Goal: Transaction & Acquisition: Purchase product/service

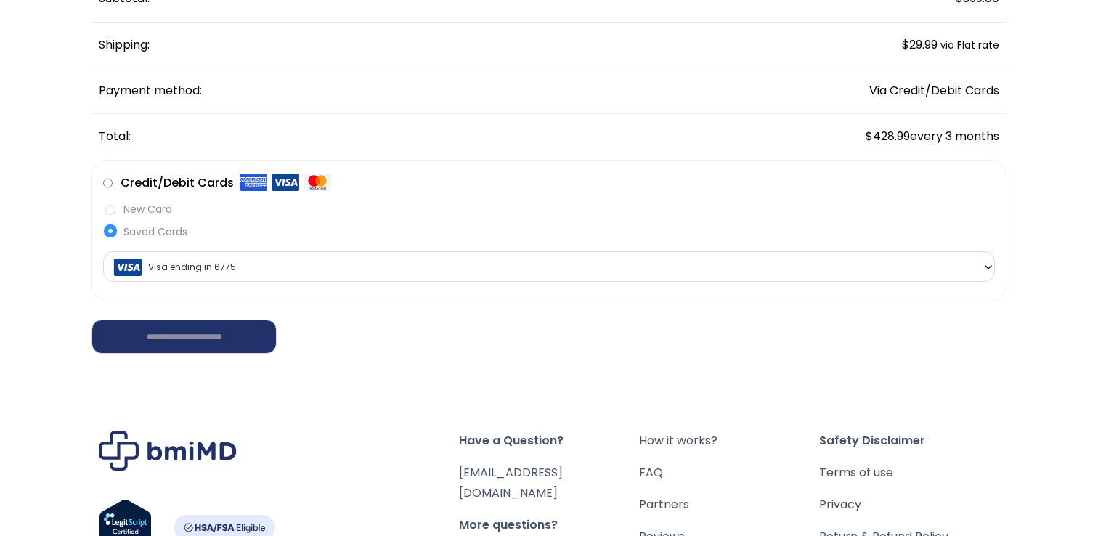
scroll to position [285, 0]
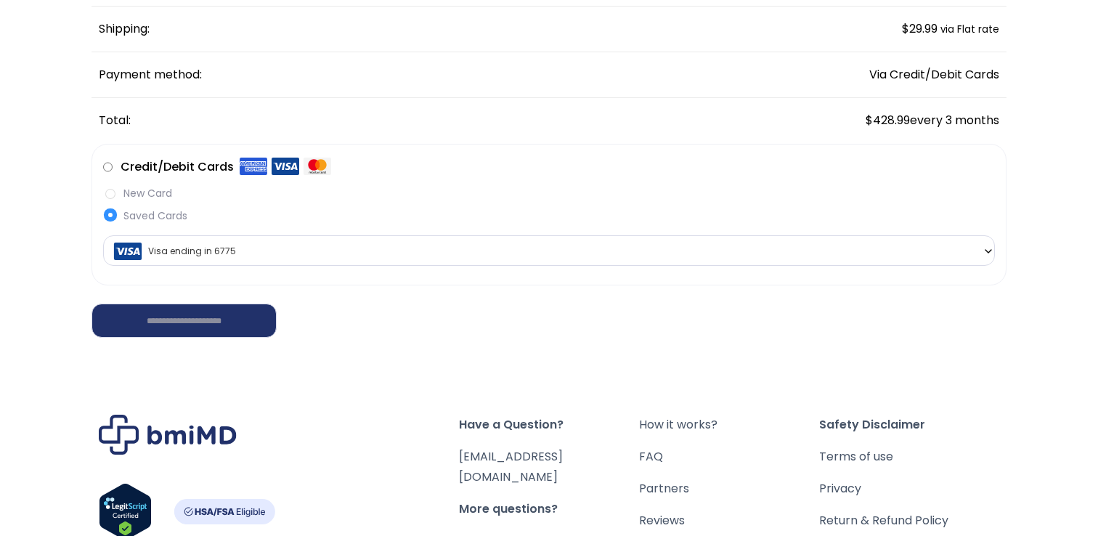
click at [674, 250] on span "Visa ending in 6775" at bounding box center [548, 251] width 883 height 31
click at [466, 387] on div "Have a Question? orders@bmiMD.com More questions? Visit our FAQ Page HSA/FSA Ho…" at bounding box center [548, 525] width 1063 height 367
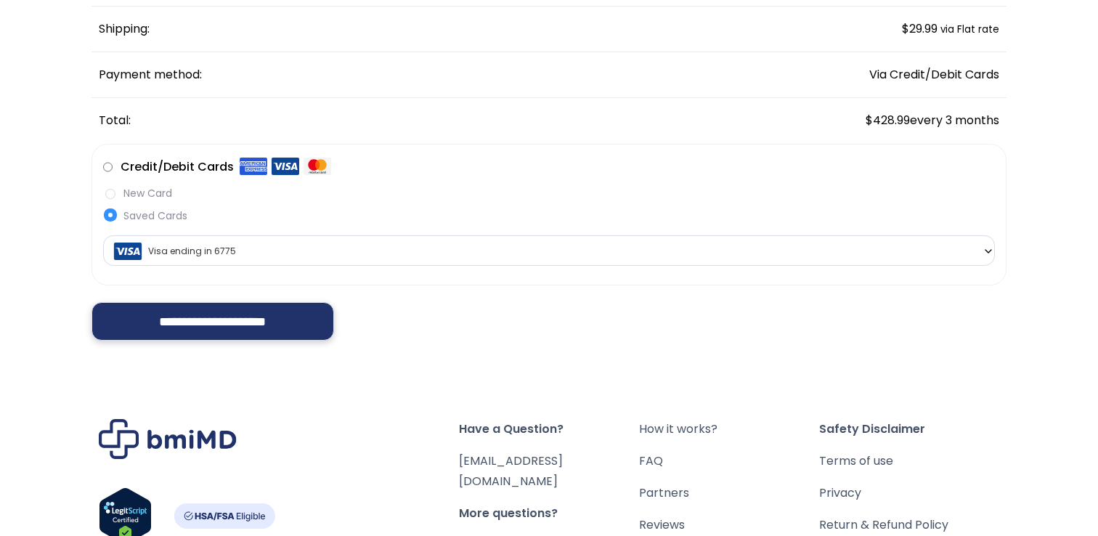
click at [245, 325] on input "**********" at bounding box center [213, 321] width 243 height 38
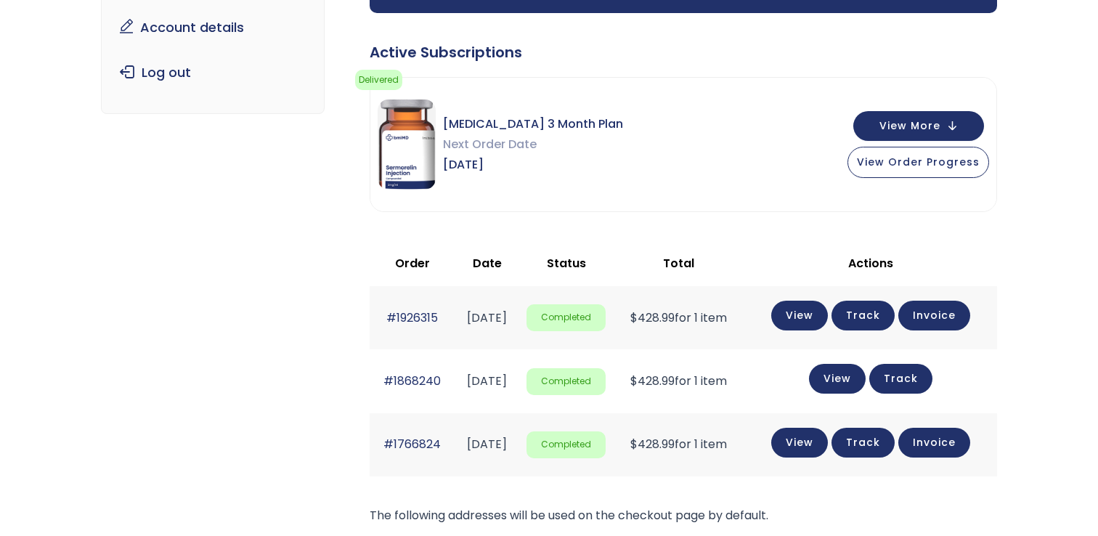
scroll to position [219, 0]
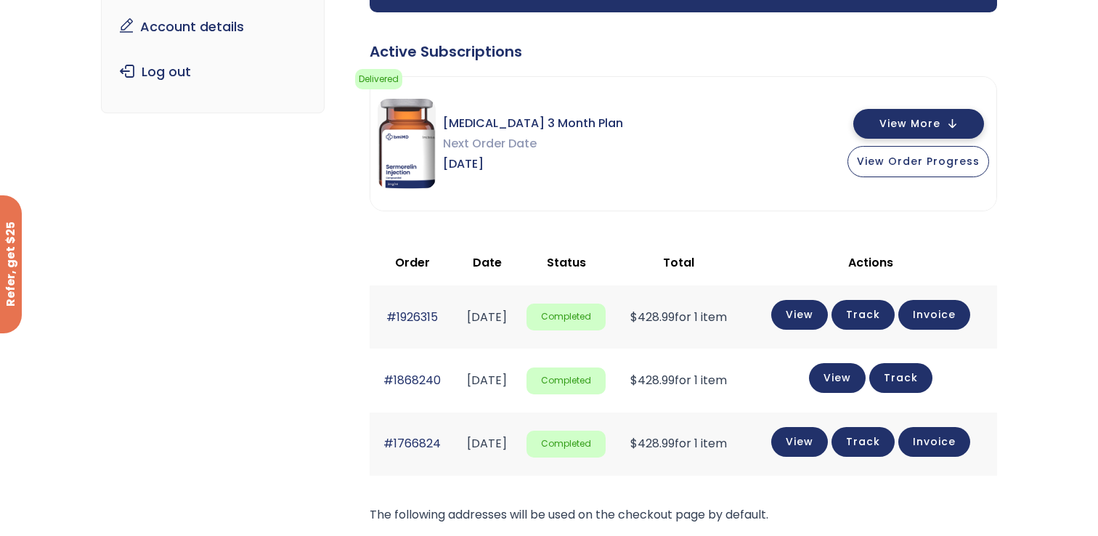
click at [881, 121] on button "View More" at bounding box center [918, 124] width 131 height 30
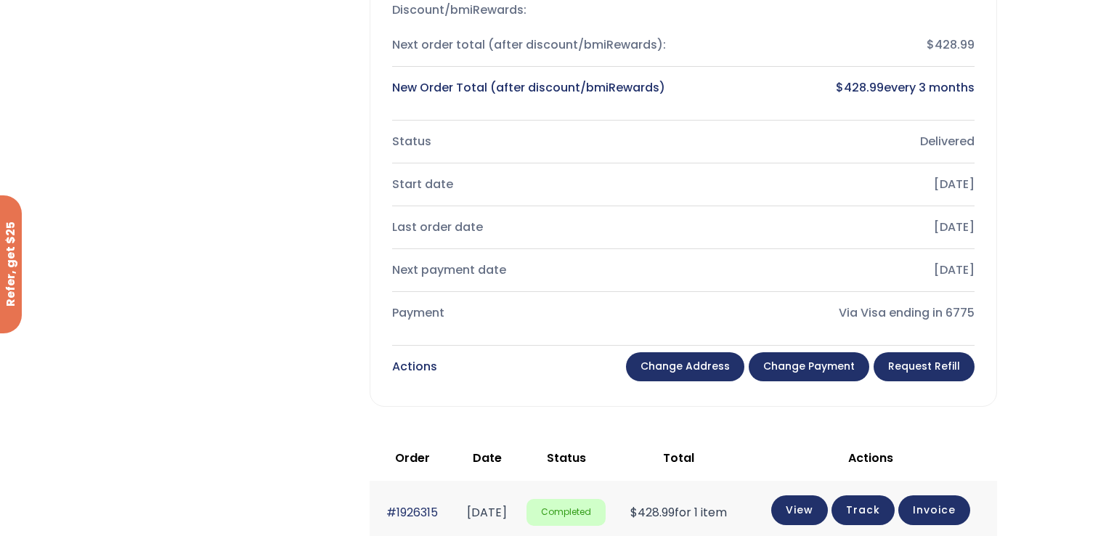
scroll to position [572, 0]
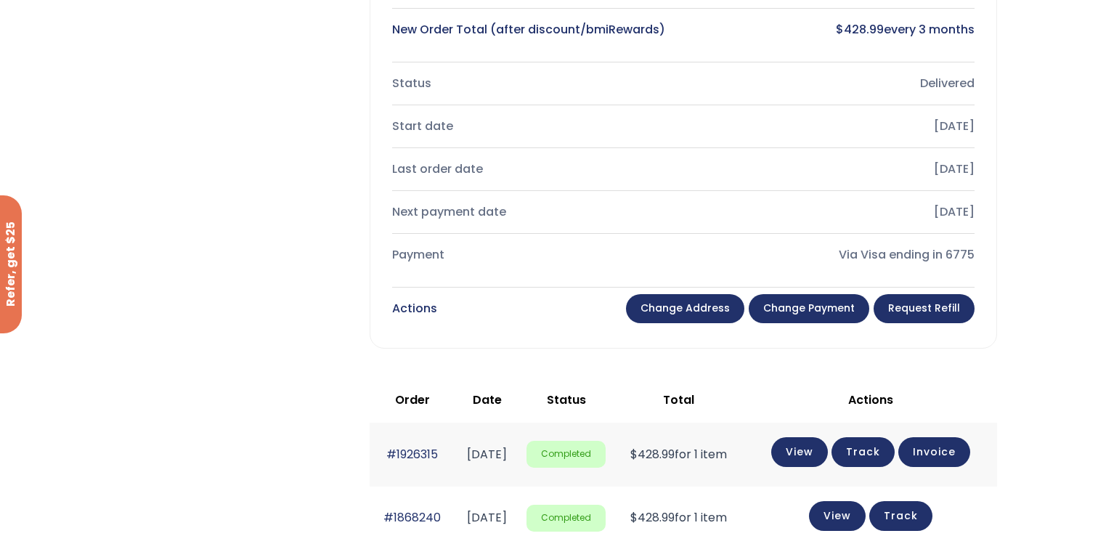
click at [710, 306] on link "Change address" at bounding box center [685, 308] width 118 height 29
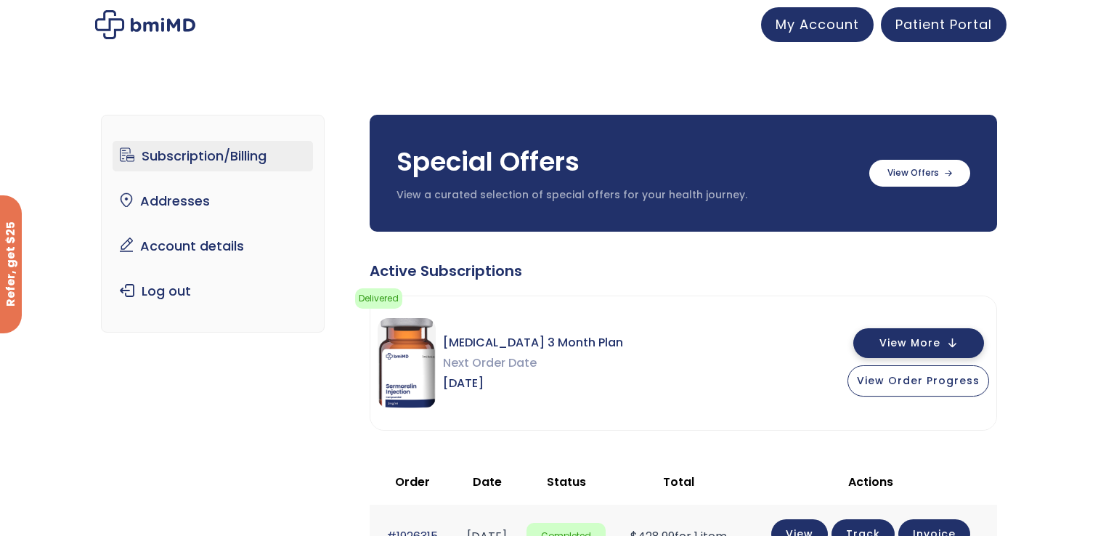
click at [909, 338] on span "View More" at bounding box center [909, 342] width 61 height 9
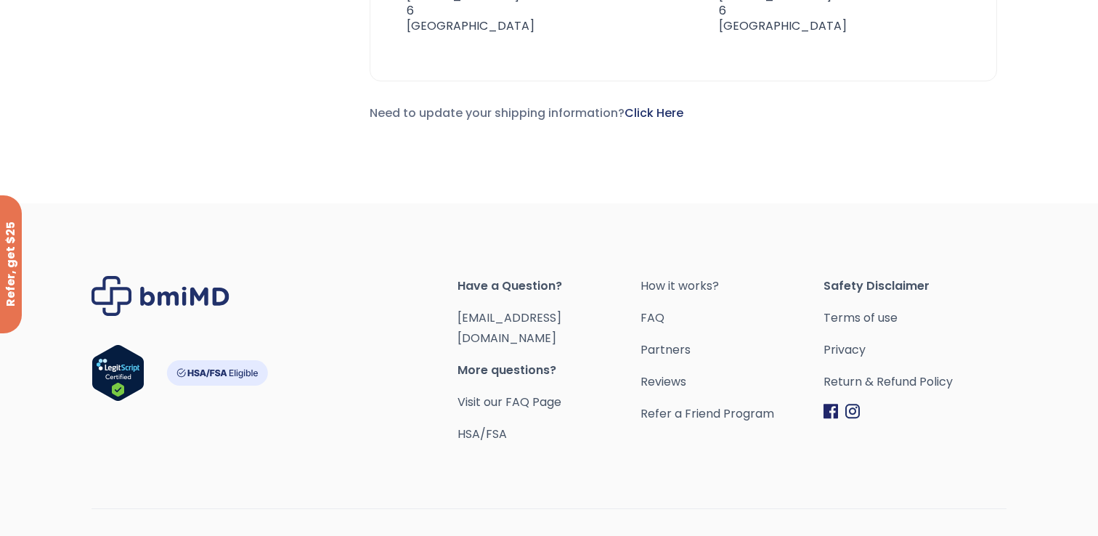
scroll to position [1330, 0]
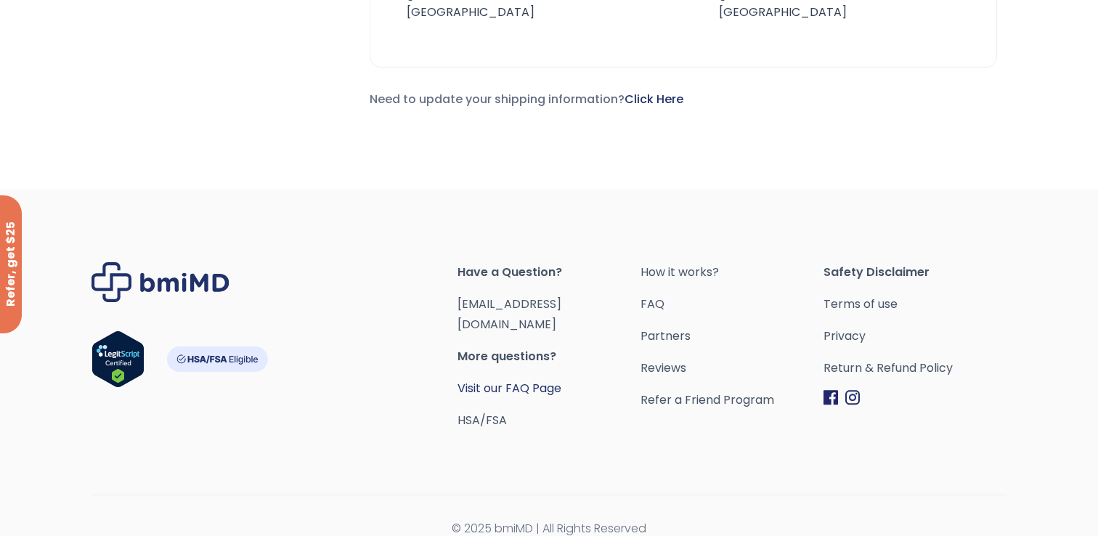
click at [526, 380] on link "Visit our FAQ Page" at bounding box center [510, 388] width 104 height 17
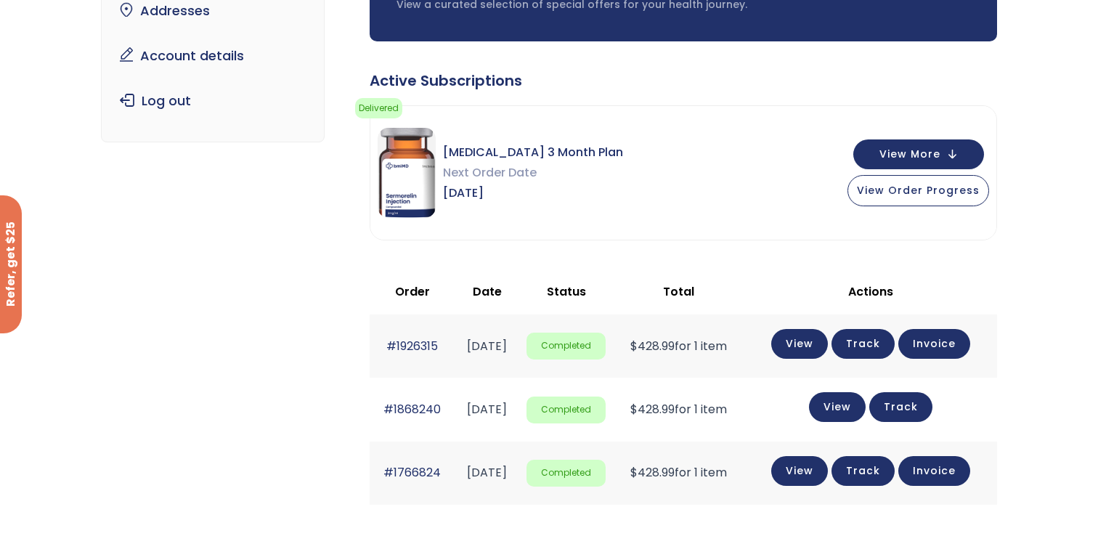
scroll to position [202, 0]
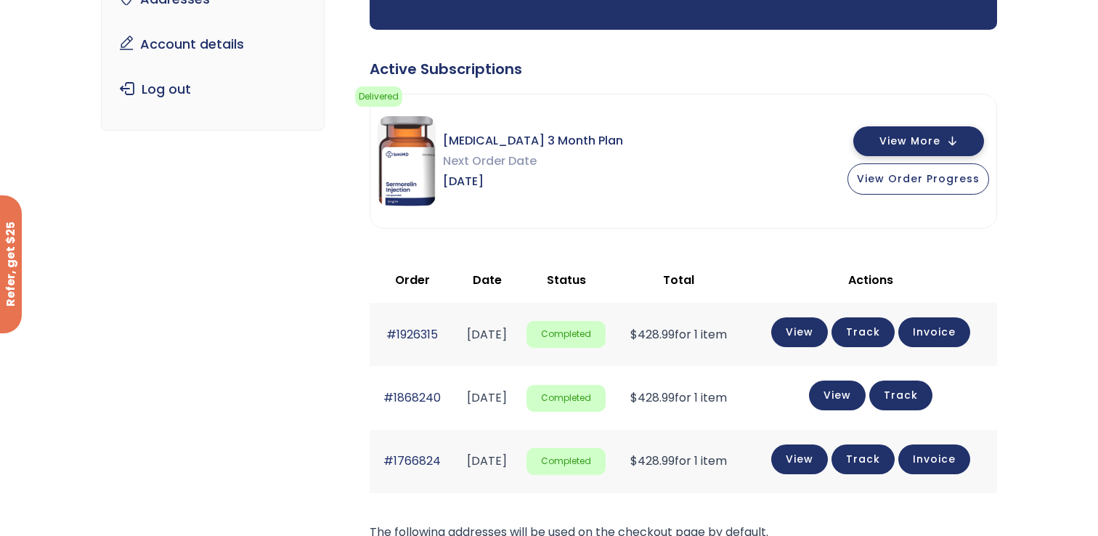
click at [922, 153] on button "View More" at bounding box center [918, 141] width 131 height 30
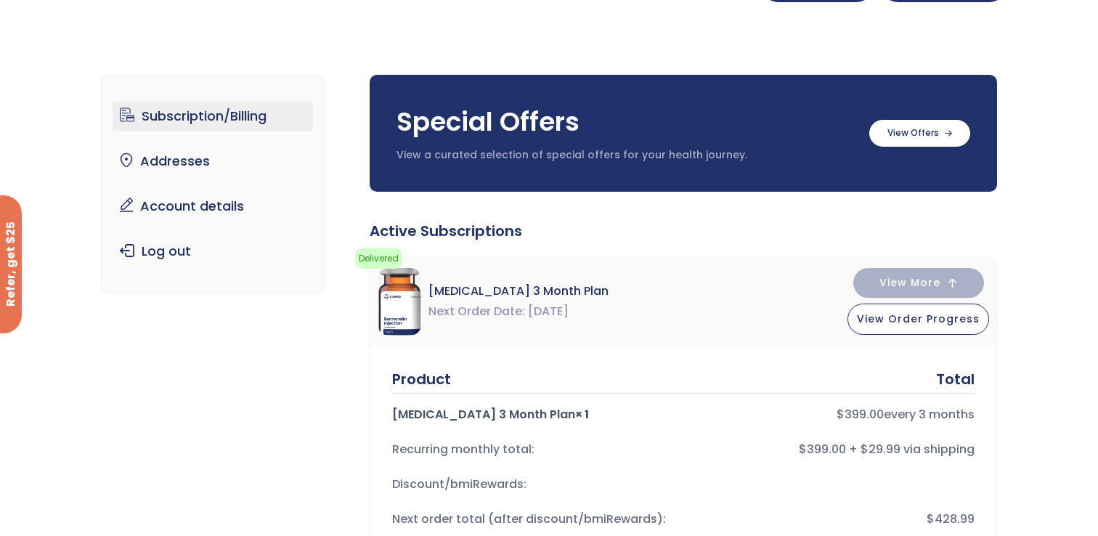
scroll to position [0, 0]
